Goal: Check status: Check status

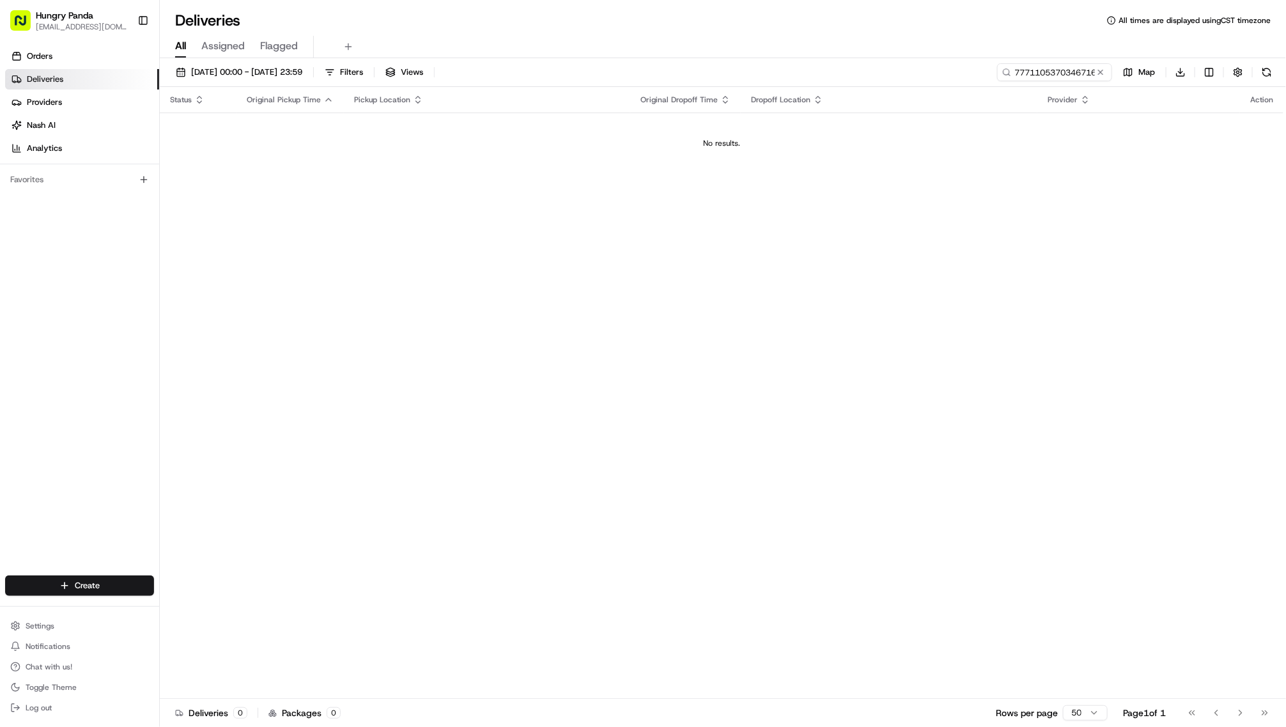
click at [159, 320] on div "Orders Deliveries Providers [PERSON_NAME] Analytics Favorites" at bounding box center [79, 312] width 159 height 542
click at [997, 81] on input "777110537034671644708" at bounding box center [1035, 72] width 153 height 18
paste input "0701020226055781051697"
type input "0701020226055781051697"
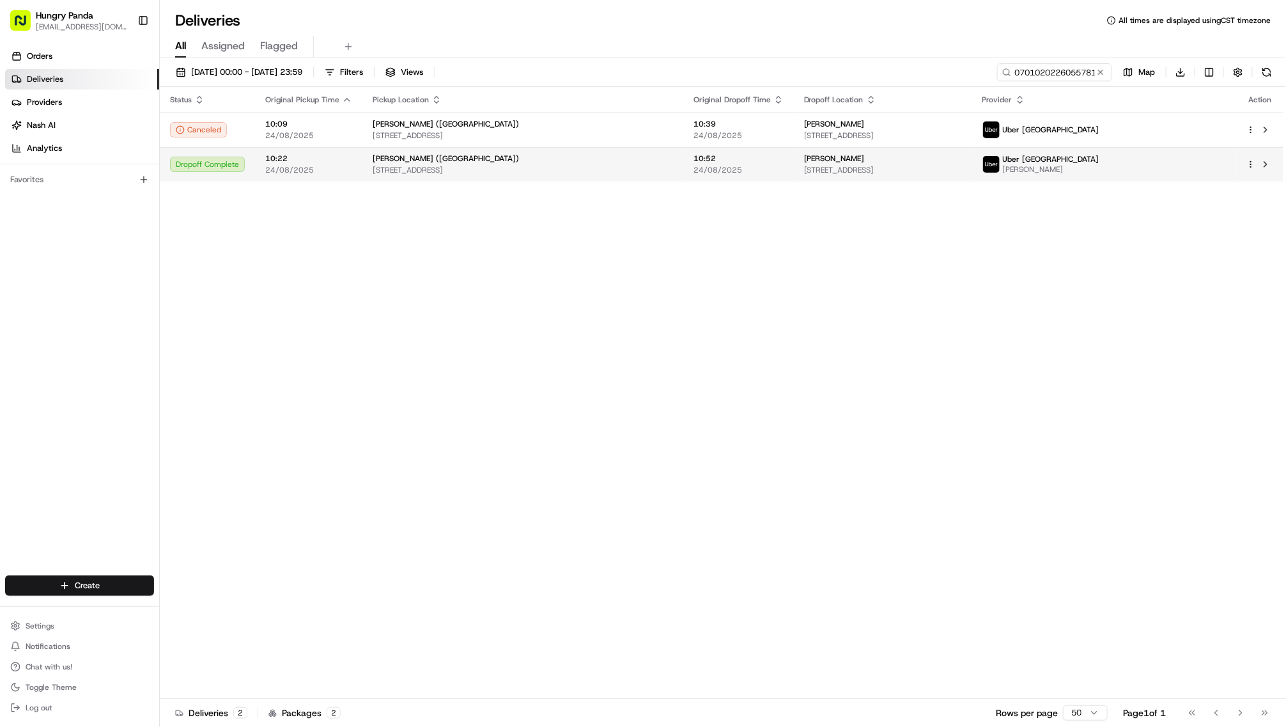
click at [650, 181] on td "[PERSON_NAME] ([GEOGRAPHIC_DATA]) [STREET_ADDRESS]" at bounding box center [522, 164] width 321 height 35
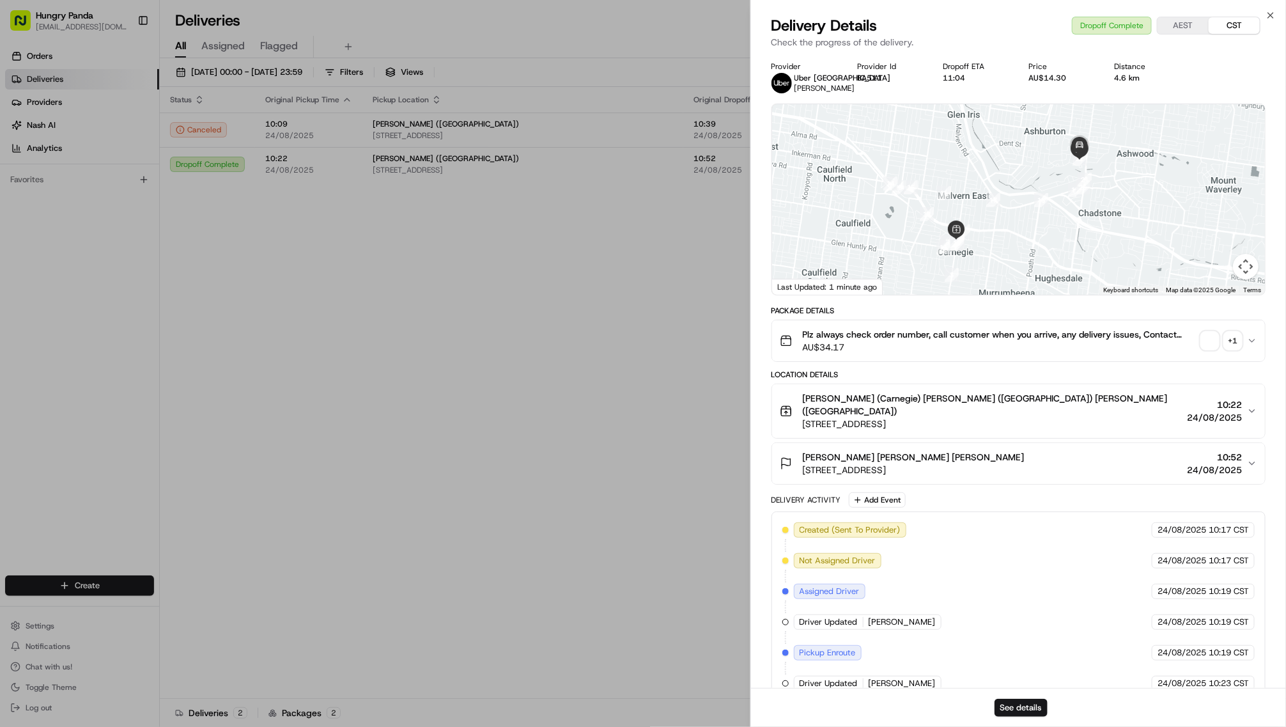
click at [1224, 350] on div "+ 1" at bounding box center [1233, 341] width 18 height 18
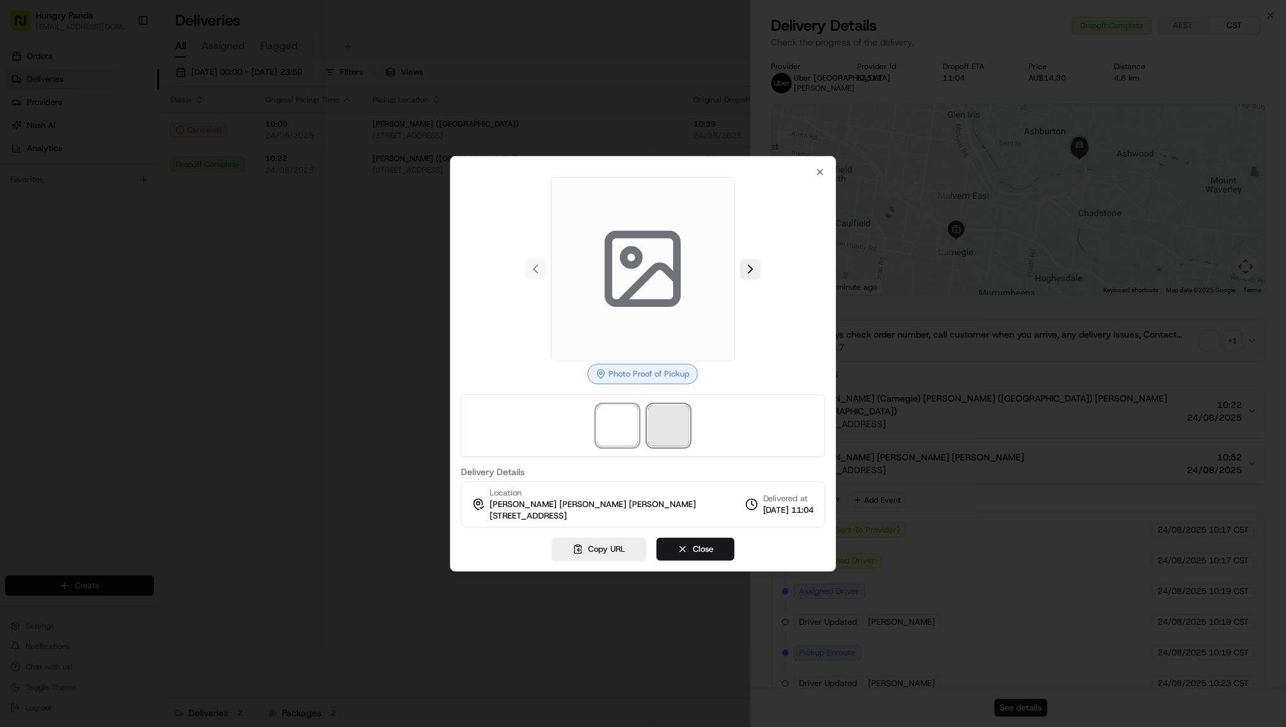
click at [672, 435] on span at bounding box center [668, 425] width 41 height 41
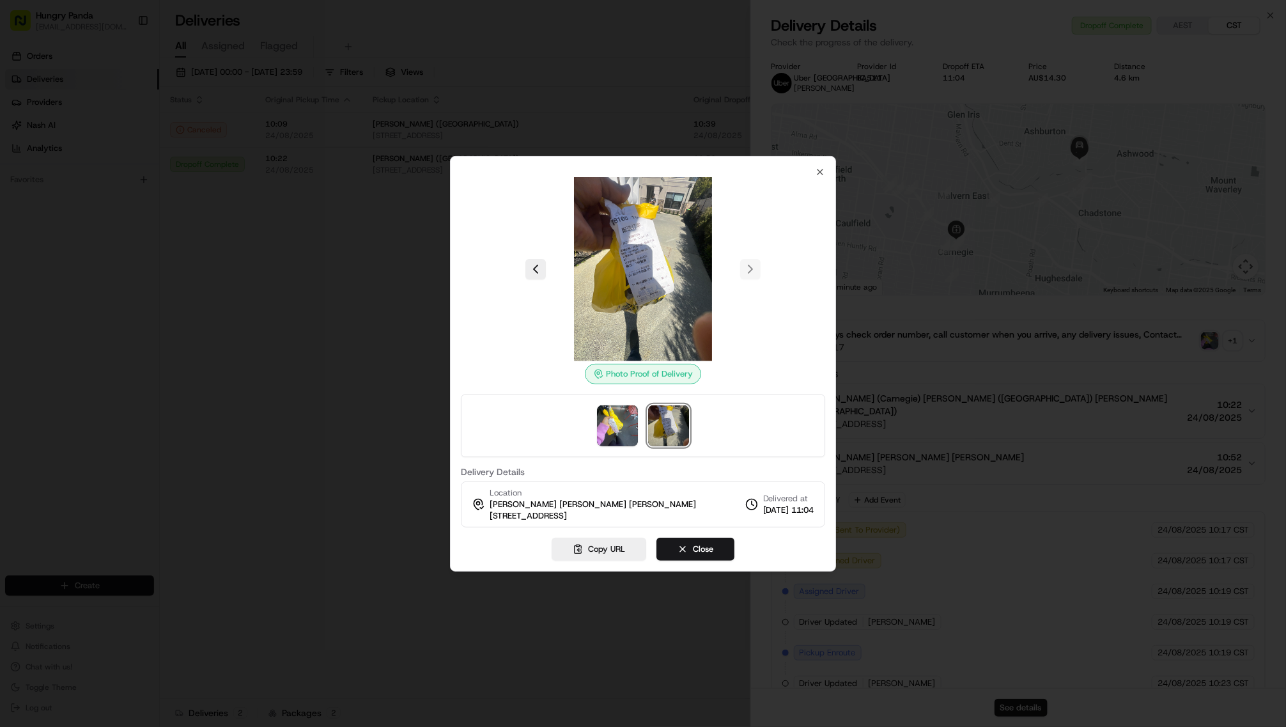
click at [382, 400] on div at bounding box center [643, 363] width 1286 height 727
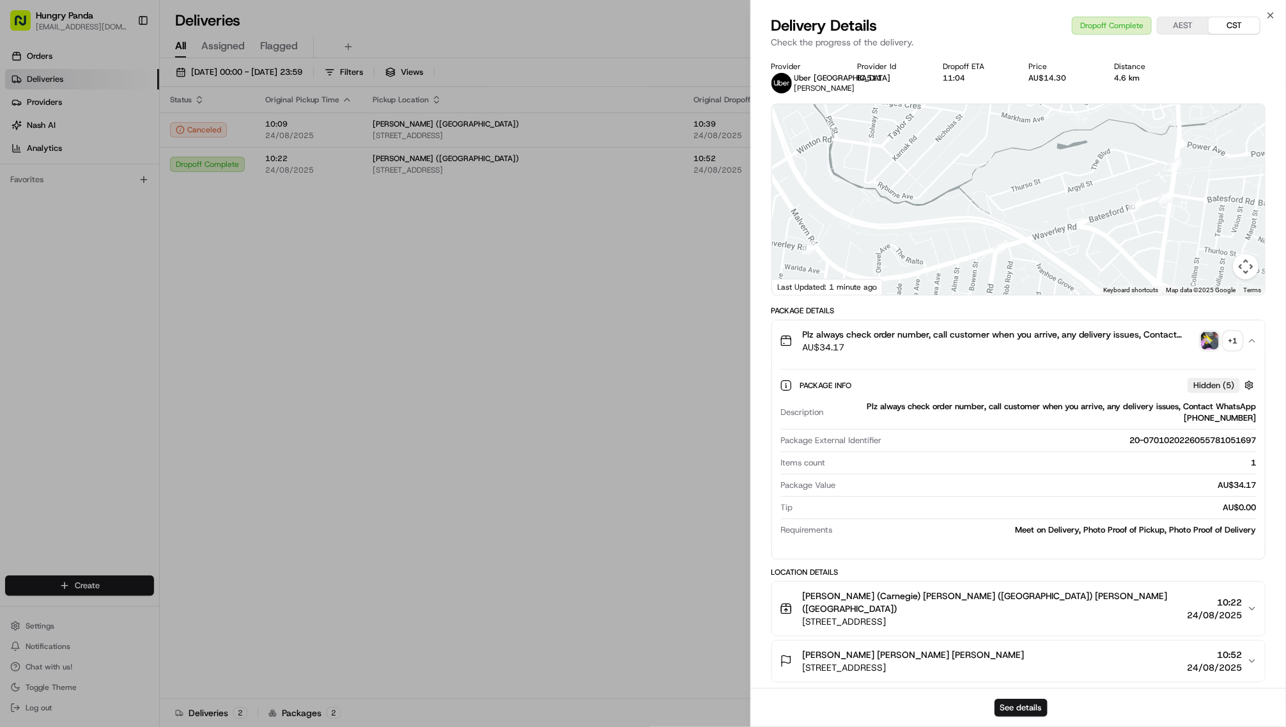
drag, startPoint x: 1129, startPoint y: 196, endPoint x: 1286, endPoint y: 256, distance: 168.5
click at [1285, 256] on html "Hungry Panda [EMAIL_ADDRESS][DOMAIN_NAME] Toggle Sidebar Orders Deliveries Prov…" at bounding box center [643, 363] width 1286 height 727
drag, startPoint x: 1149, startPoint y: 227, endPoint x: 1040, endPoint y: 260, distance: 114.2
click at [1153, 208] on img "20" at bounding box center [1165, 196] width 24 height 24
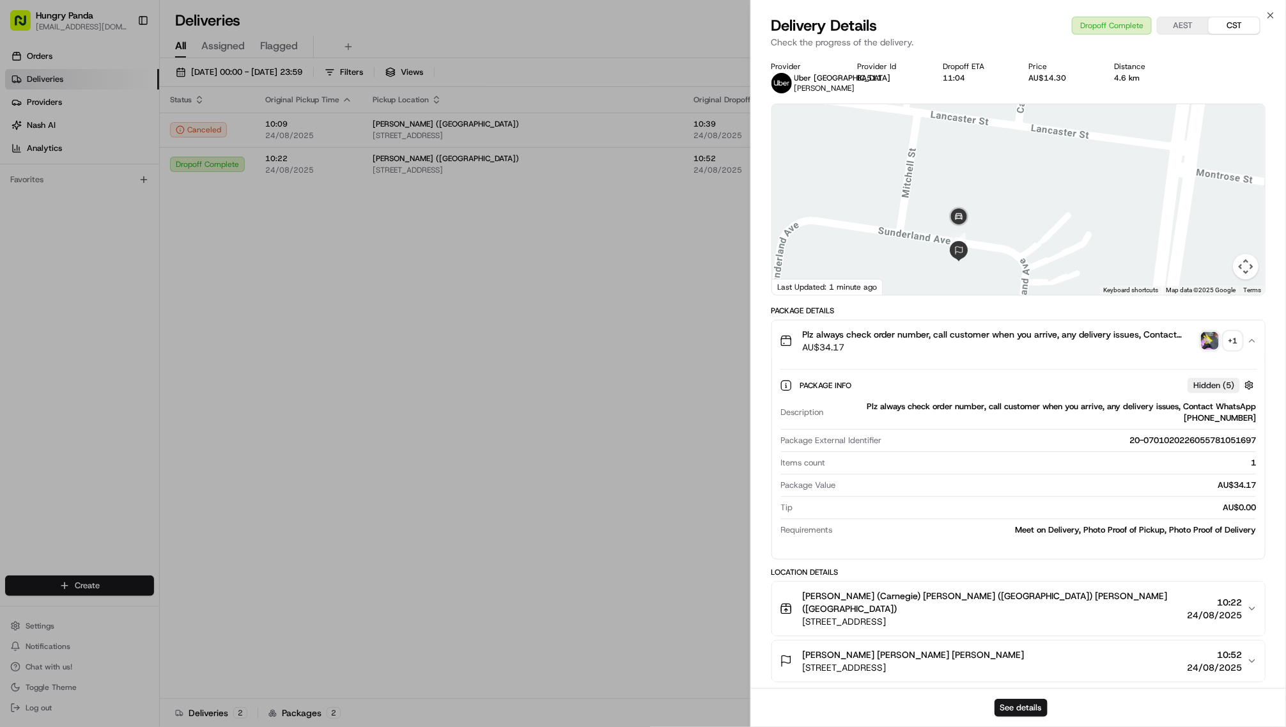
drag, startPoint x: 999, startPoint y: 270, endPoint x: 1036, endPoint y: 229, distance: 55.7
click at [1036, 229] on div at bounding box center [1018, 199] width 493 height 190
